Goal: Information Seeking & Learning: Learn about a topic

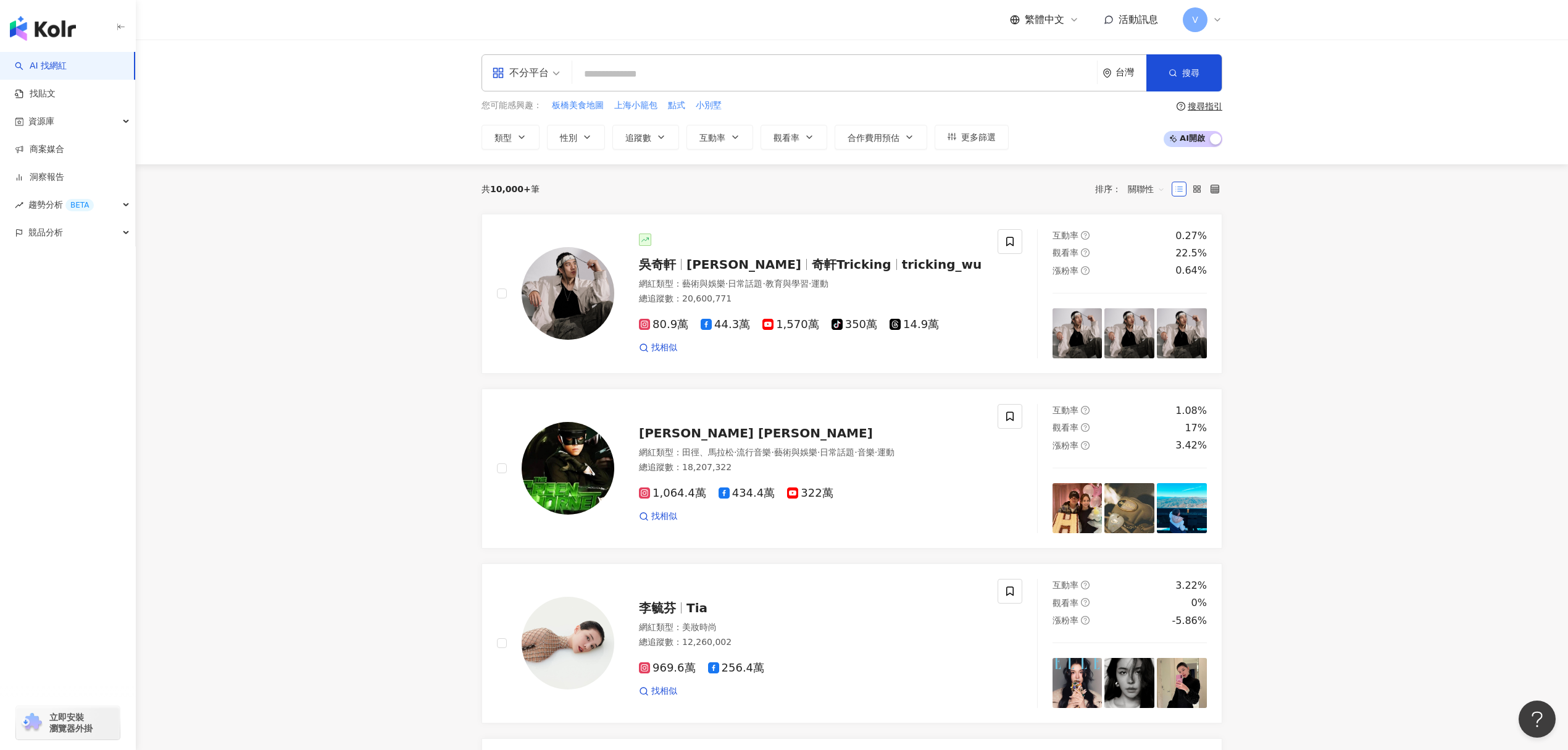
click at [623, 73] on input "search" at bounding box center [834, 74] width 515 height 24
type input "********"
click at [1168, 71] on icon "button" at bounding box center [1172, 73] width 9 height 9
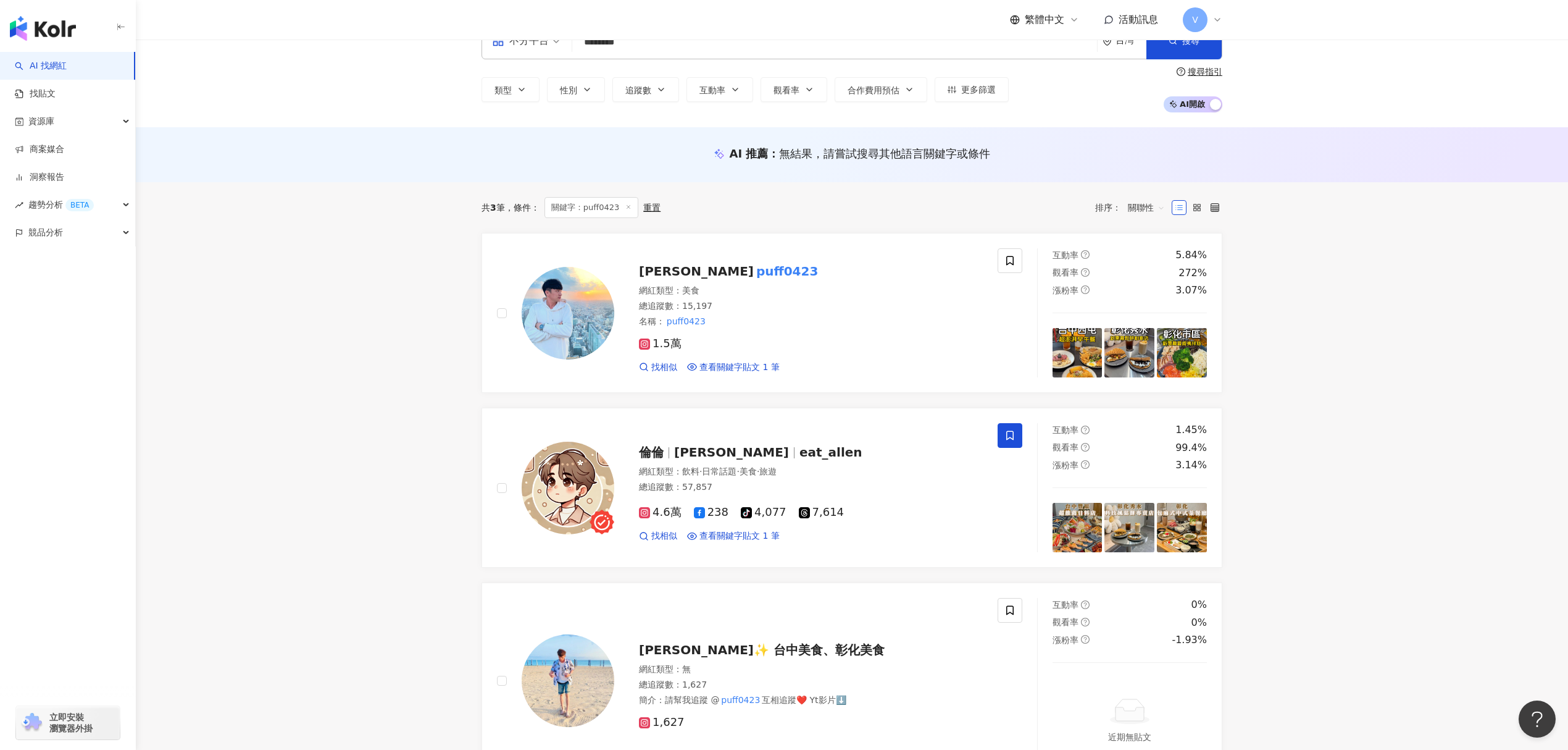
scroll to position [26, 0]
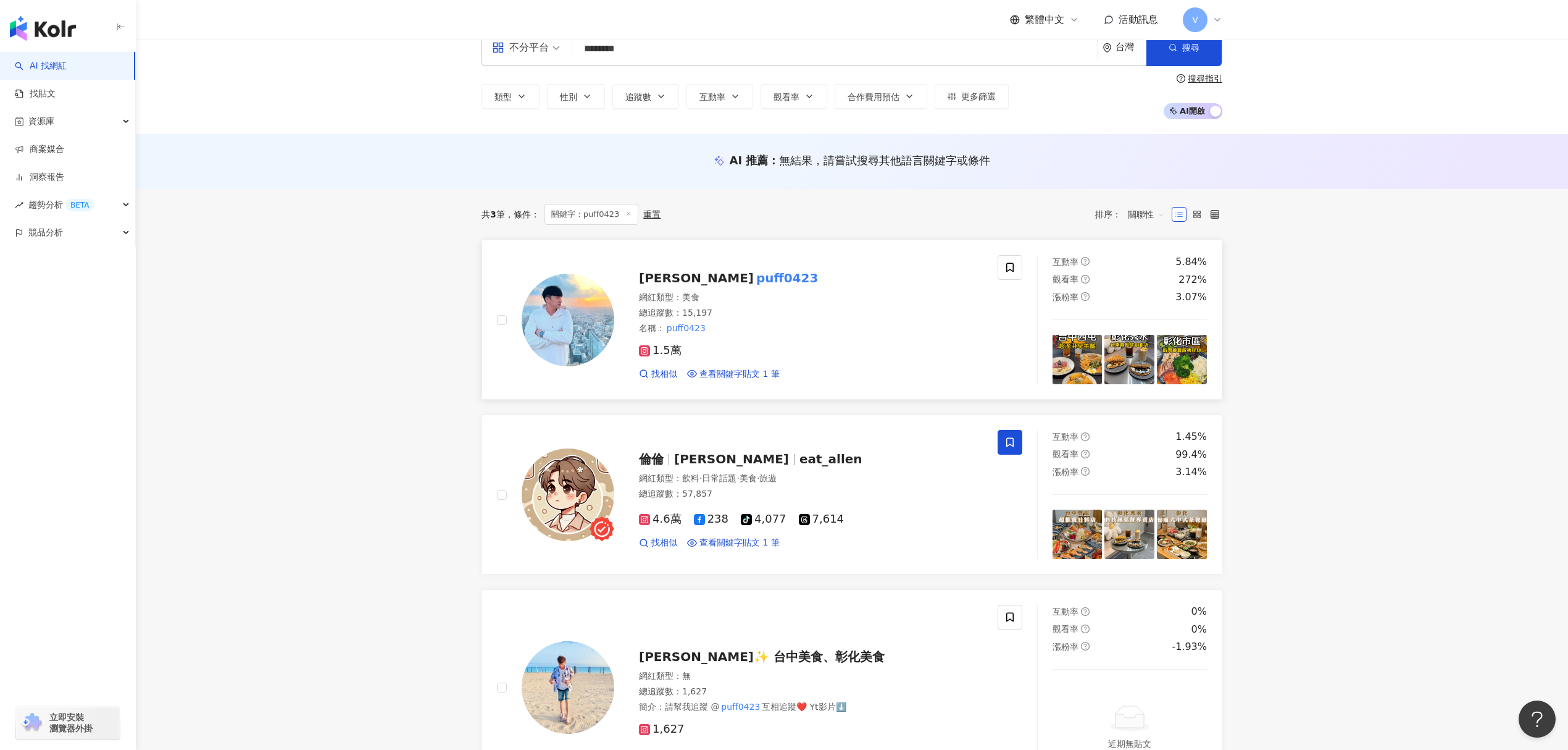
click at [754, 277] on mark "puff0423" at bounding box center [787, 277] width 67 height 20
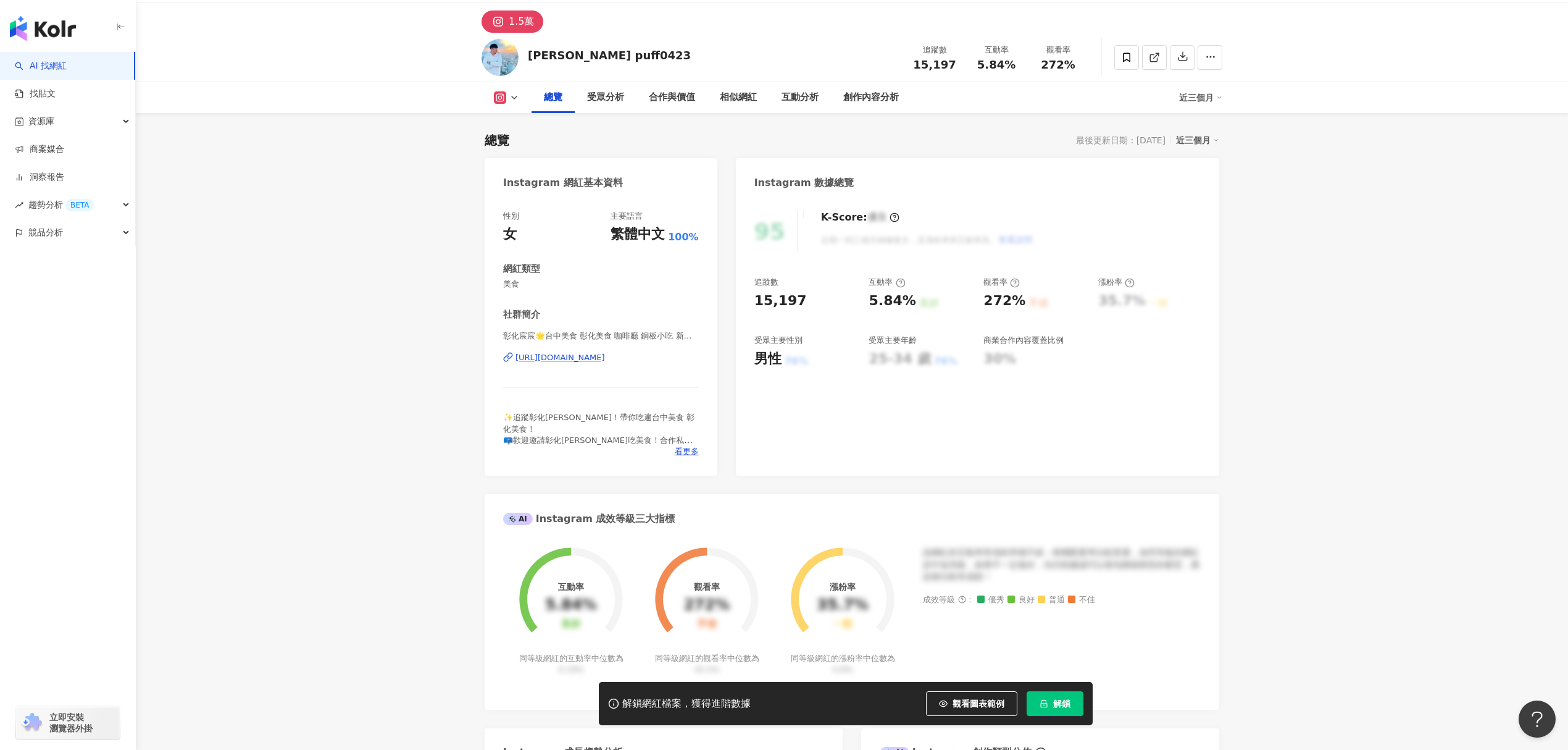
scroll to position [603, 0]
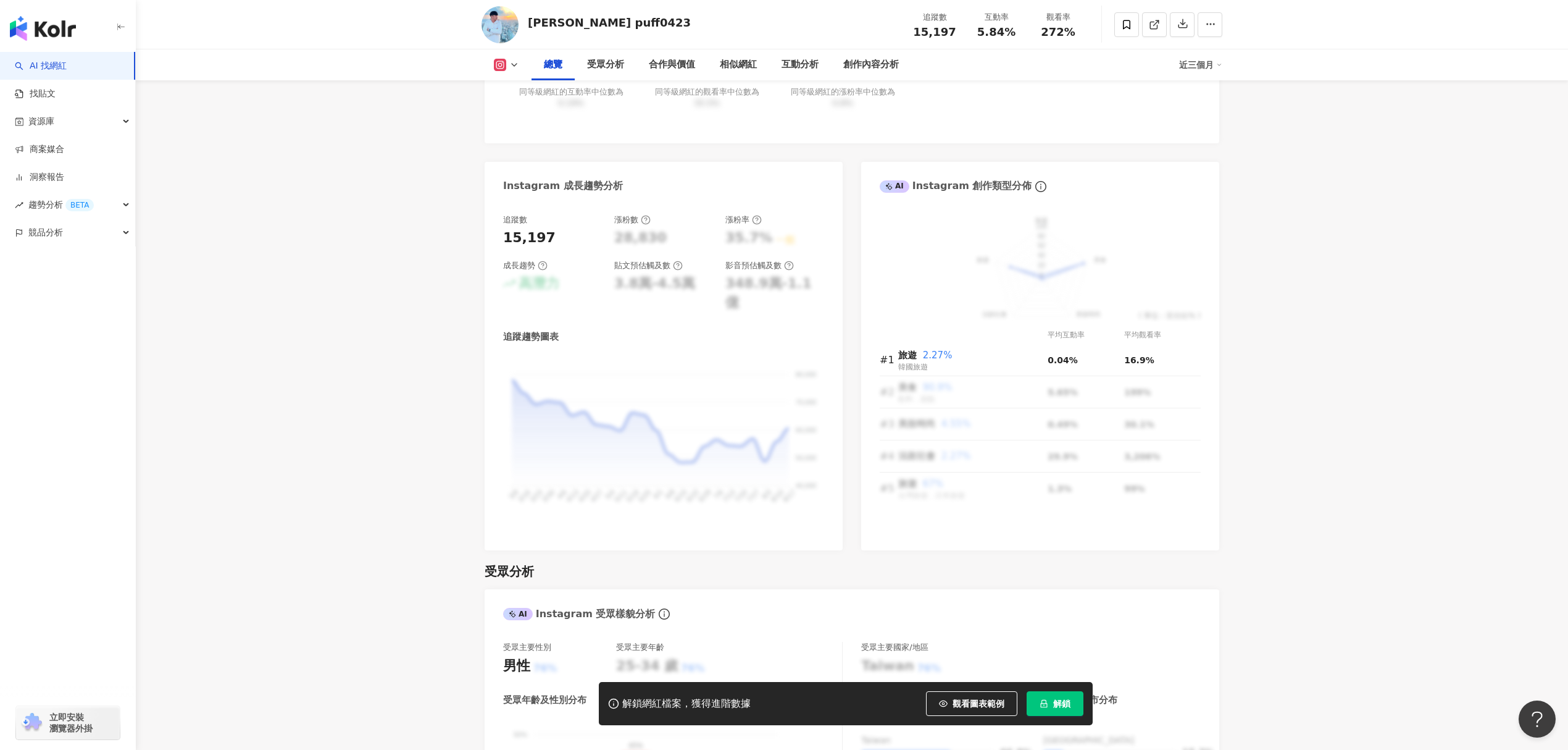
click at [1065, 713] on button "解鎖" at bounding box center [1055, 703] width 57 height 25
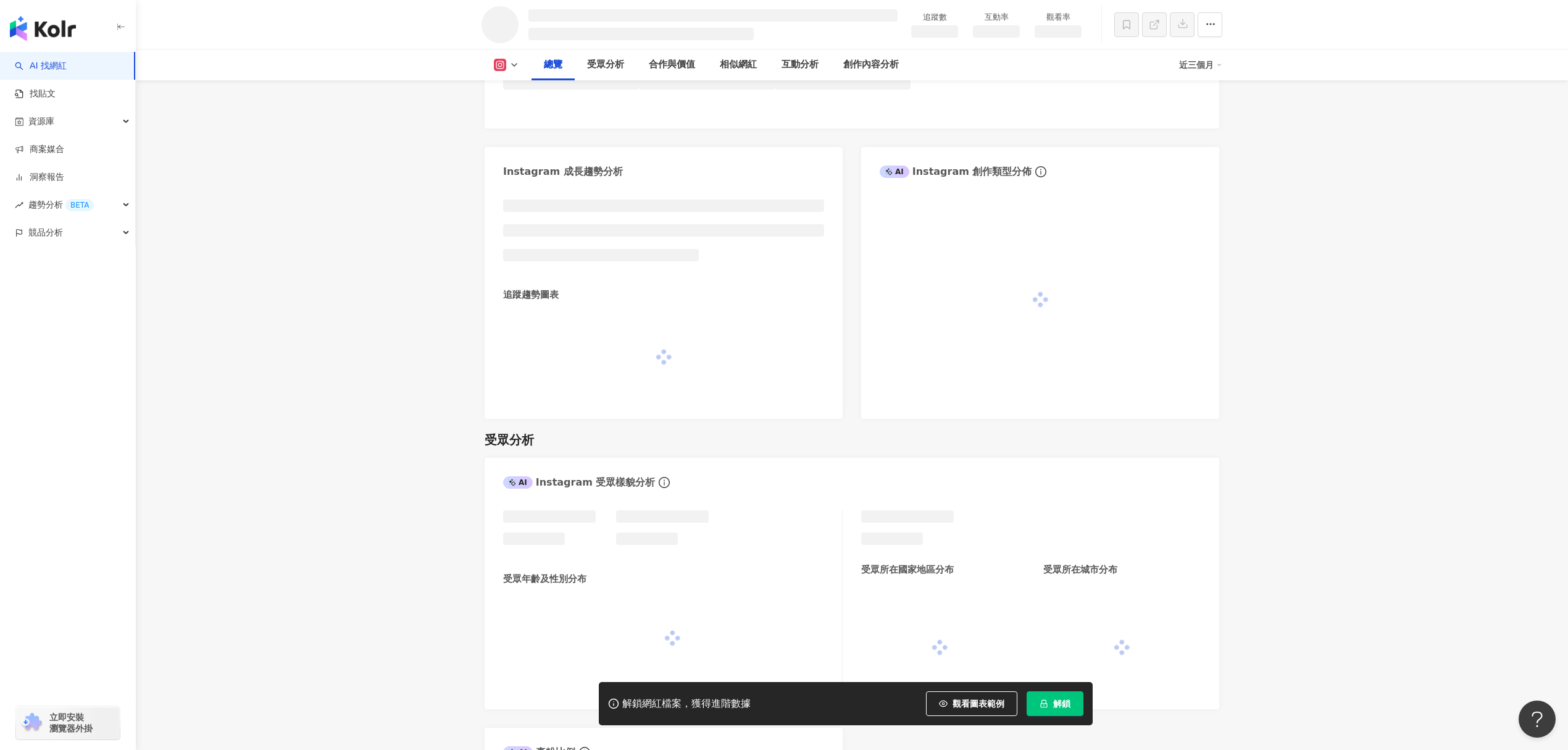
scroll to position [310, 0]
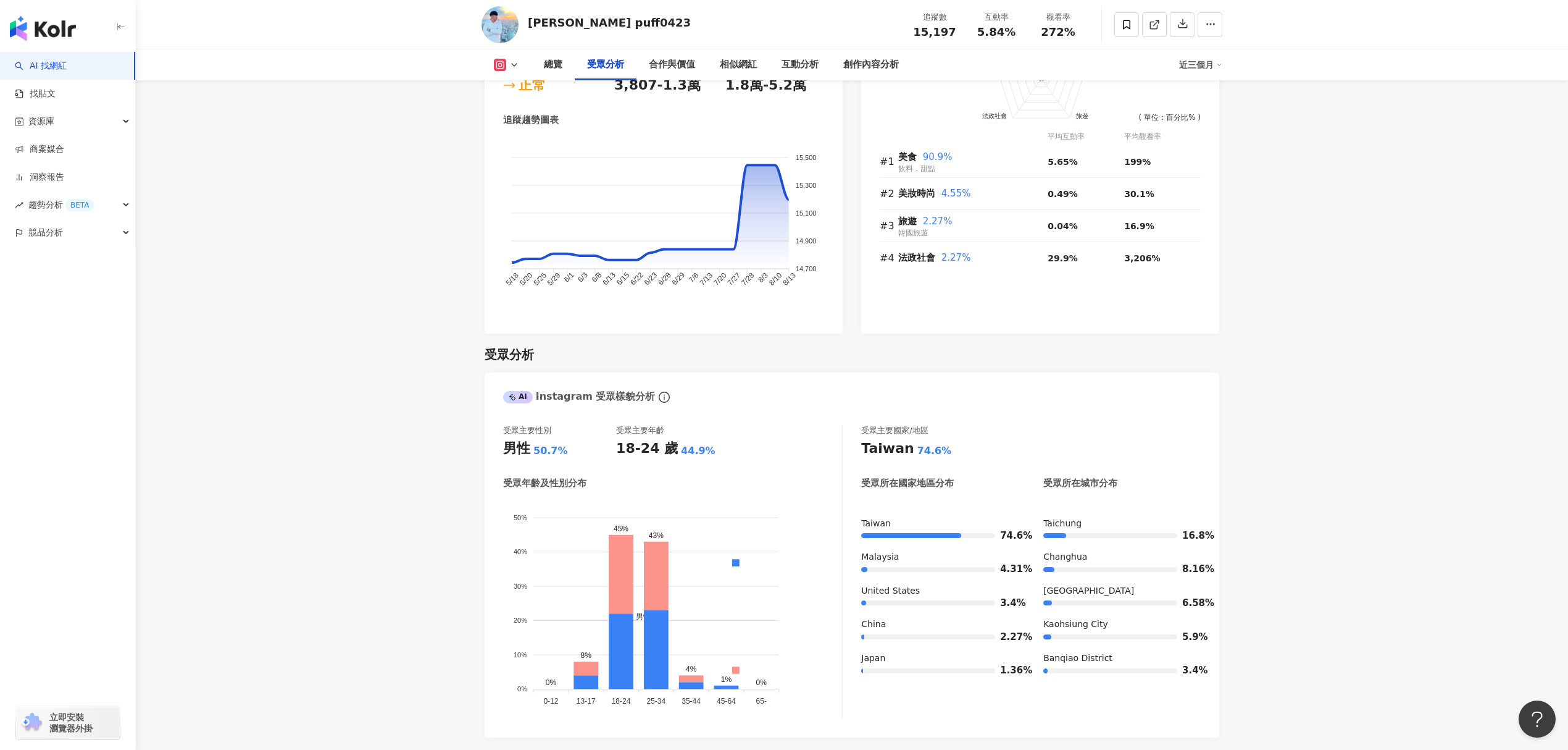
scroll to position [1406, 0]
